Goal: Transaction & Acquisition: Purchase product/service

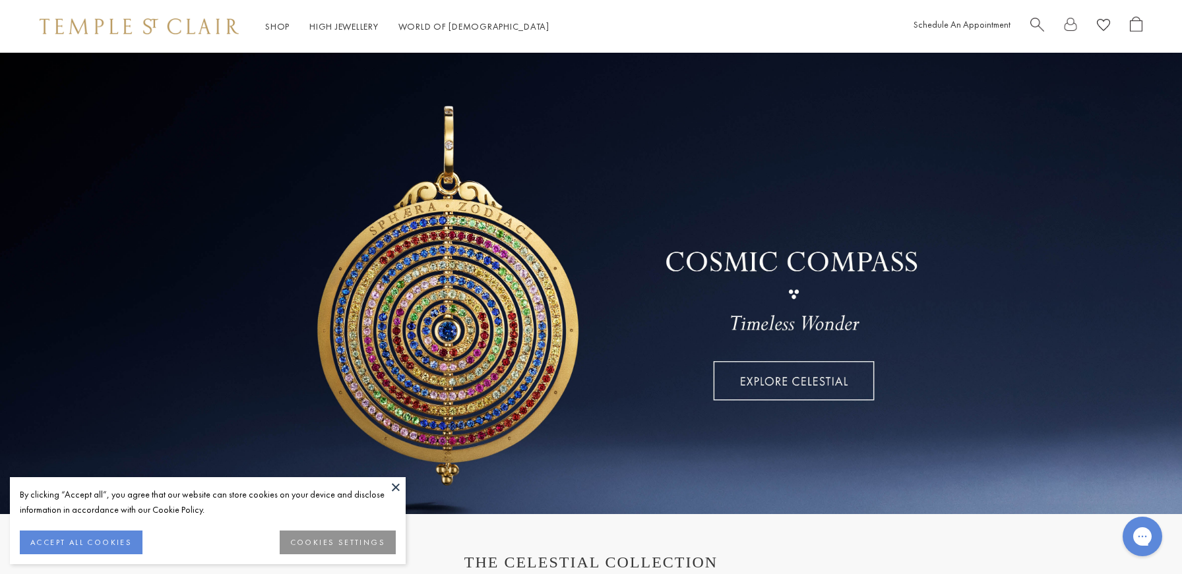
click at [396, 486] on button at bounding box center [396, 487] width 20 height 20
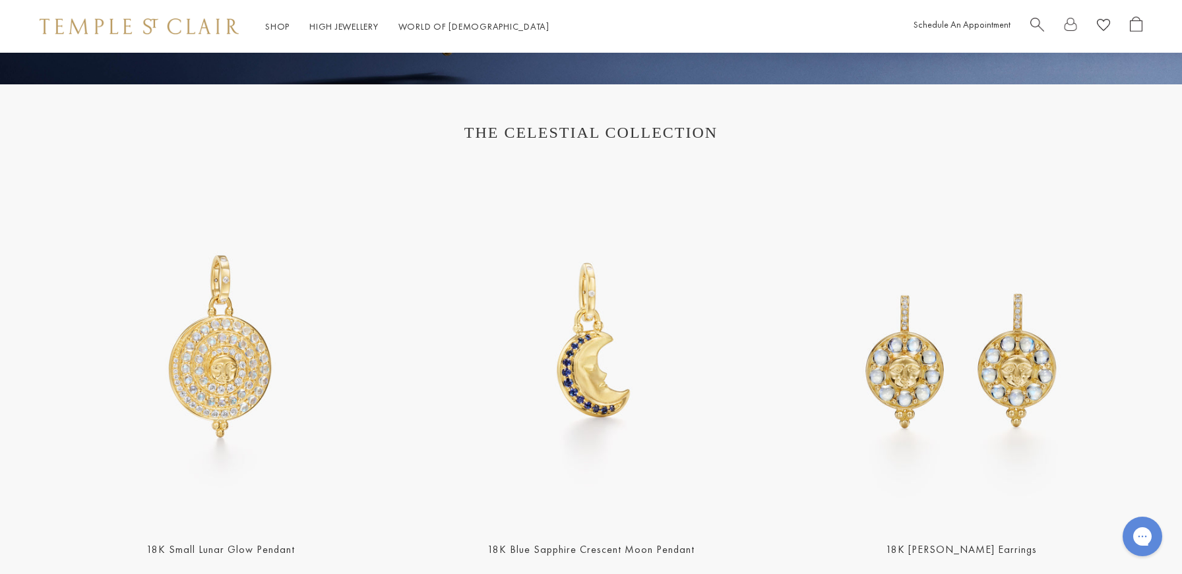
scroll to position [621, 0]
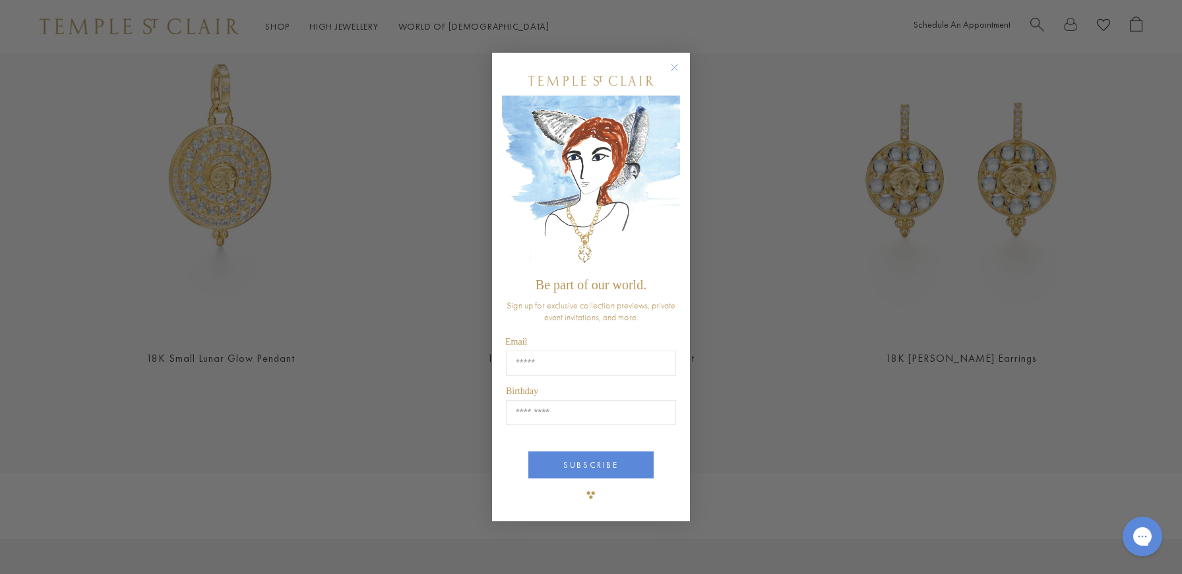
click at [671, 69] on circle "Close dialog" at bounding box center [675, 67] width 16 height 16
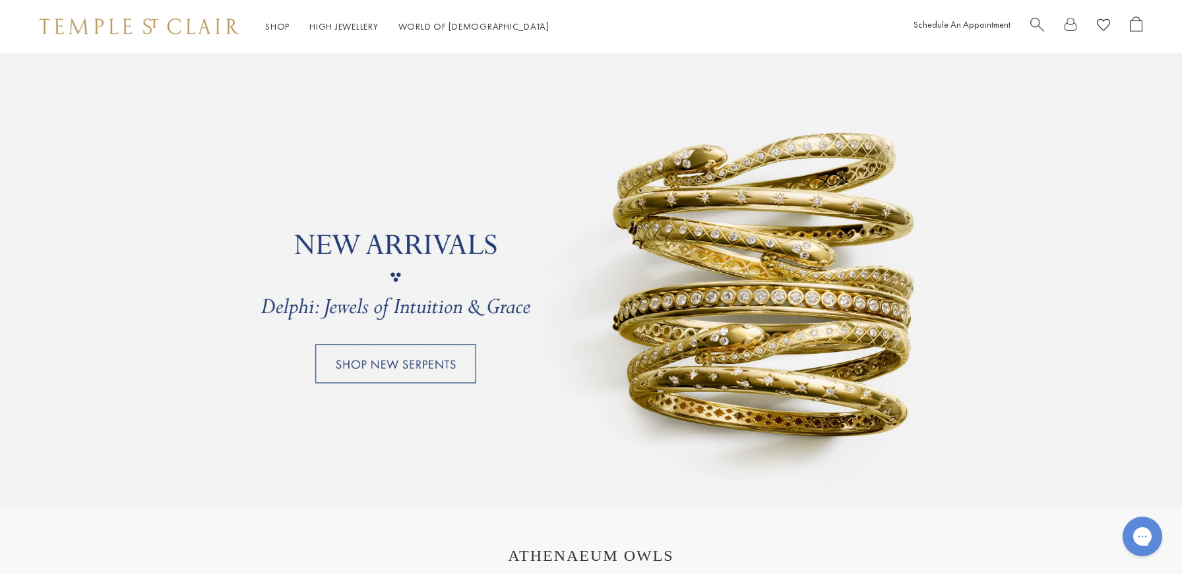
scroll to position [1126, 0]
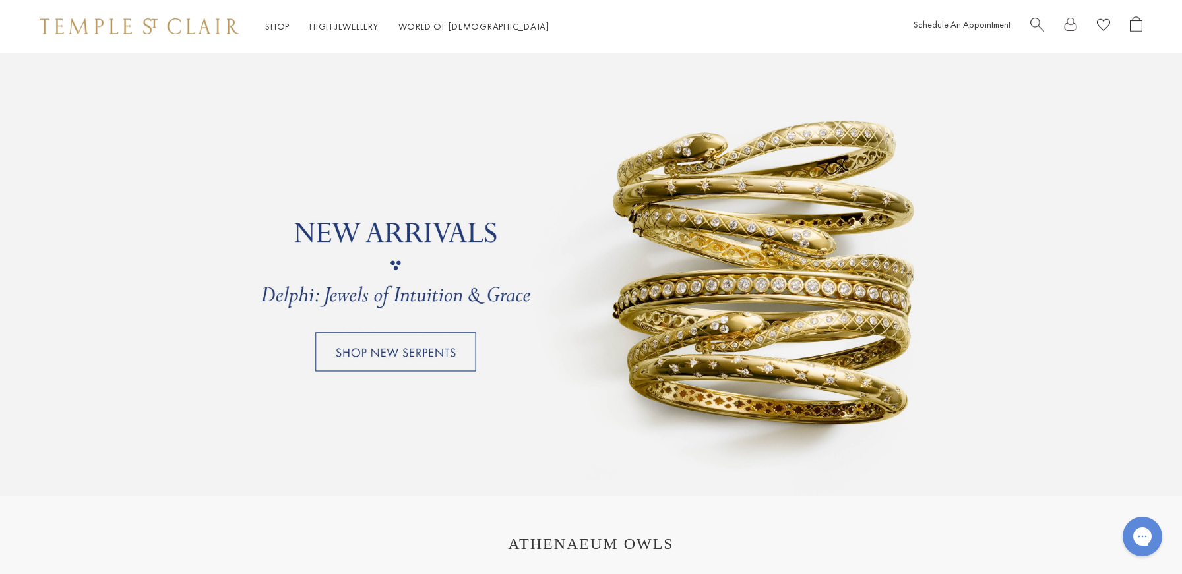
click at [435, 350] on link at bounding box center [591, 265] width 1182 height 462
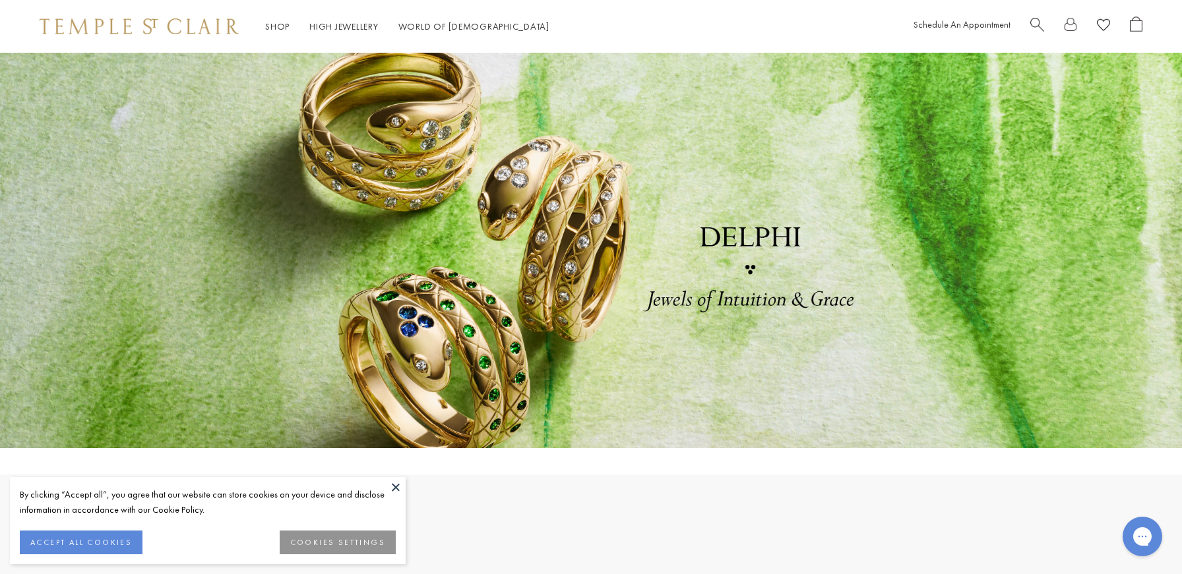
click at [396, 483] on button at bounding box center [396, 487] width 20 height 20
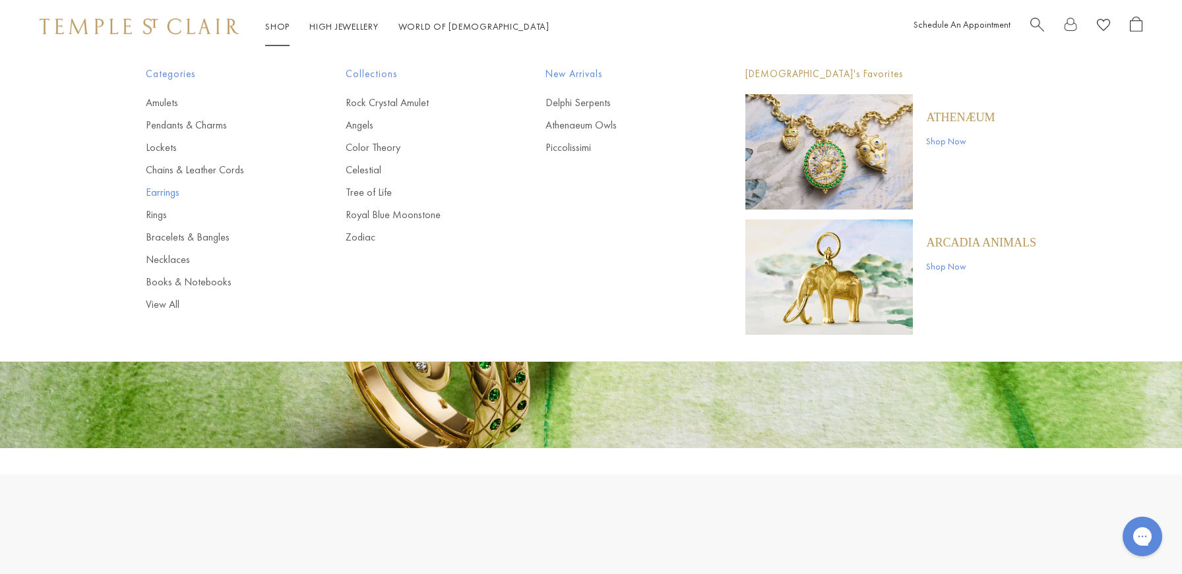
click at [166, 190] on link "Earrings" at bounding box center [219, 192] width 147 height 15
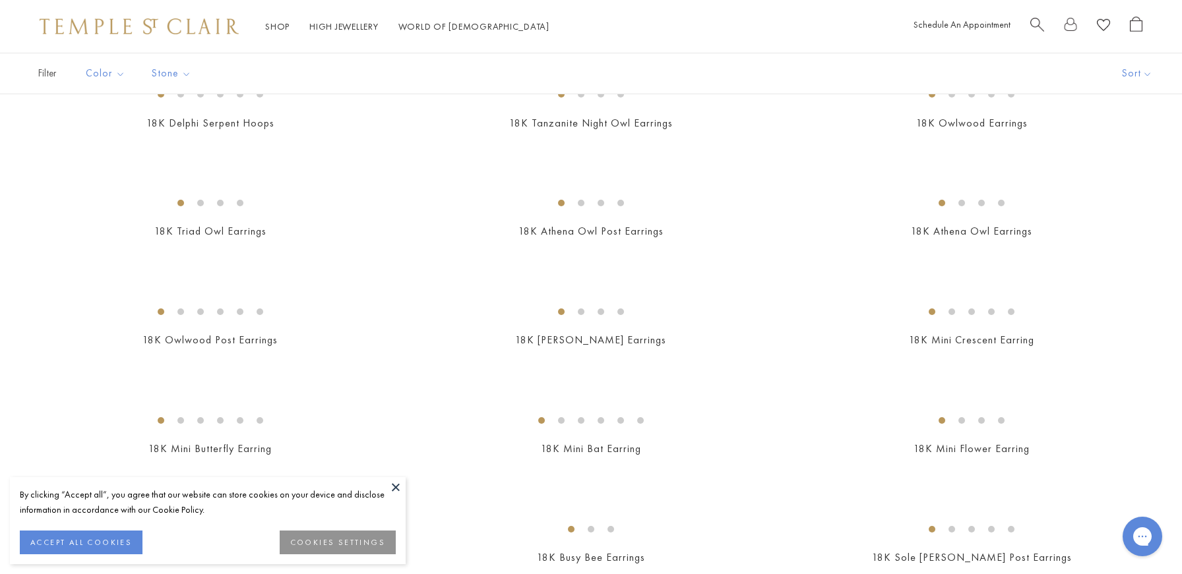
scroll to position [150, 0]
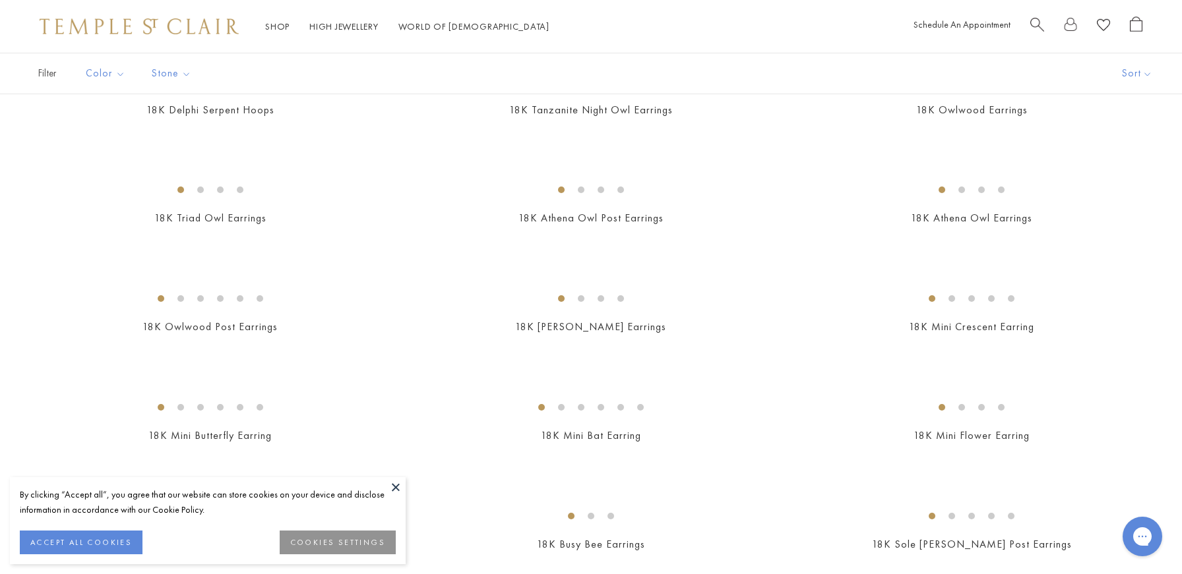
click at [121, 536] on button "ACCEPT ALL COOKIES" at bounding box center [81, 543] width 123 height 24
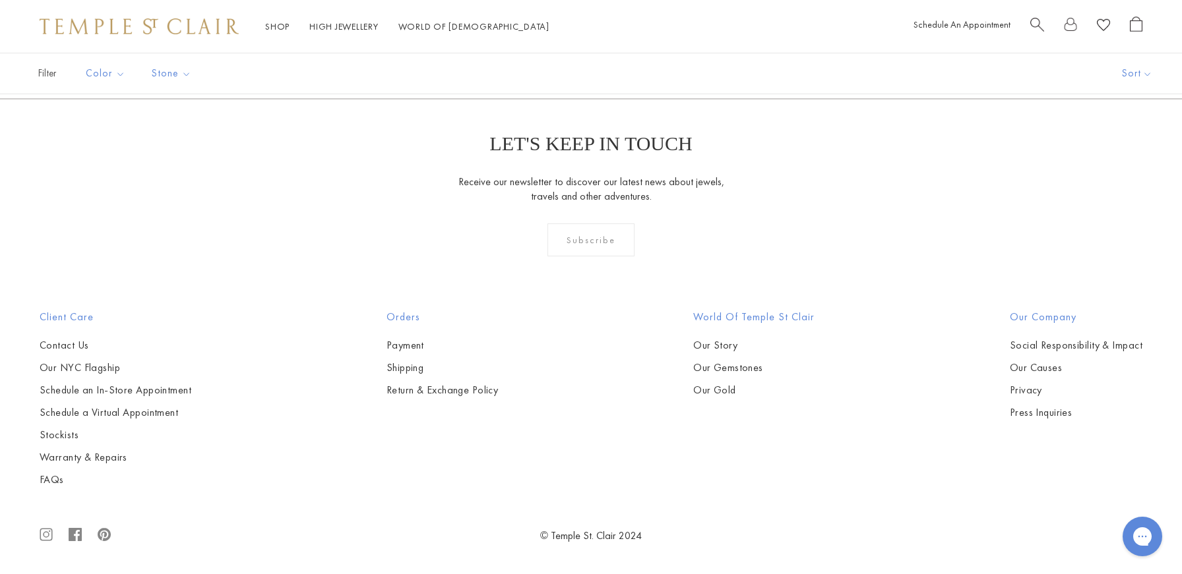
scroll to position [6998, 0]
click at [570, 46] on link "2" at bounding box center [570, 27] width 43 height 36
click at [638, 46] on link "3" at bounding box center [633, 27] width 43 height 36
